Goal: Task Accomplishment & Management: Use online tool/utility

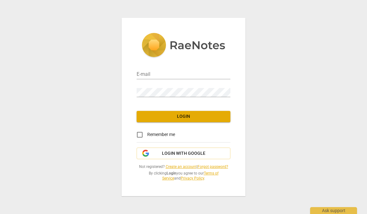
type input "spmeux@gmail.com"
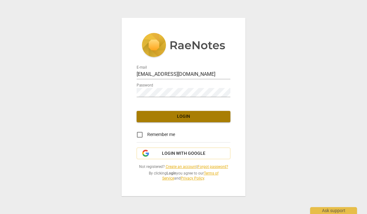
click at [183, 115] on span "Login" at bounding box center [184, 116] width 84 height 6
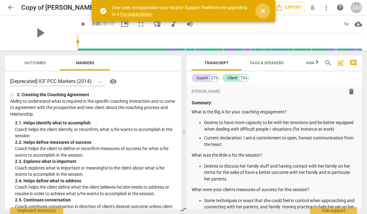
click at [264, 10] on span "close" at bounding box center [263, 11] width 8 height 8
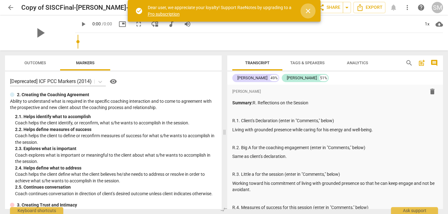
click at [310, 10] on span "close" at bounding box center [308, 11] width 8 height 8
